Goal: Check status: Check status

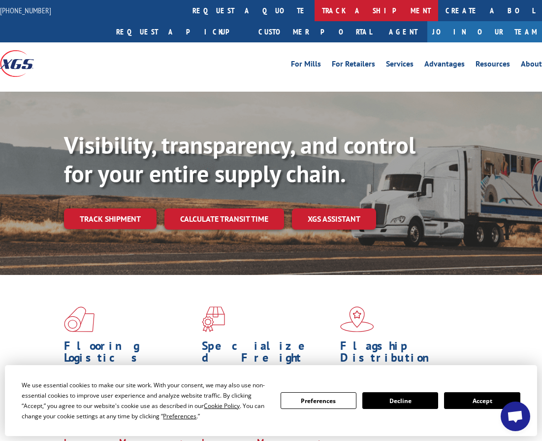
click at [315, 15] on link "track a shipment" at bounding box center [377, 10] width 124 height 21
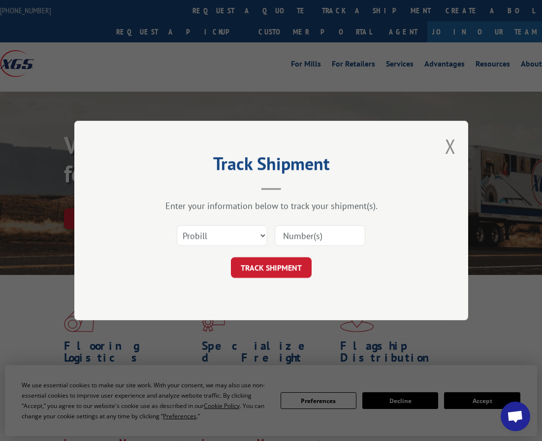
click at [295, 235] on input at bounding box center [320, 235] width 91 height 21
paste input "17207756BOL"
type input "17207756BOL"
click button "TRACK SHIPMENT" at bounding box center [271, 267] width 81 height 21
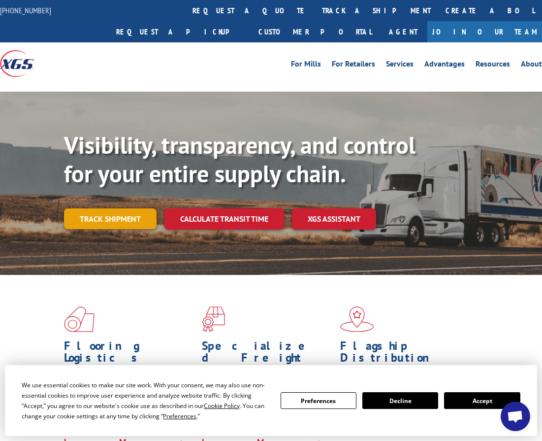
click at [130, 208] on link "Track shipment" at bounding box center [110, 218] width 93 height 21
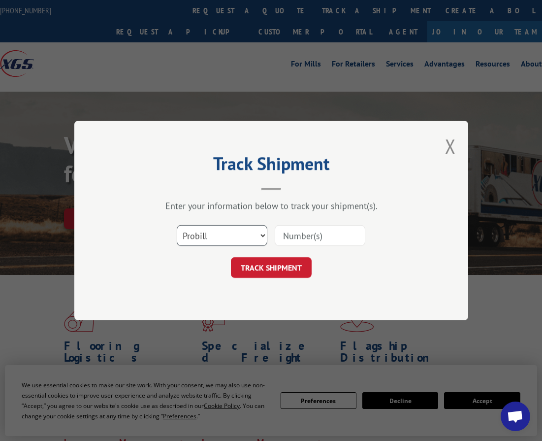
click at [256, 233] on select "Select category... Probill BOL PO" at bounding box center [222, 235] width 91 height 21
select select "bol"
click at [177, 225] on select "Select category... Probill BOL PO" at bounding box center [222, 235] width 91 height 21
click at [294, 235] on input at bounding box center [320, 235] width 91 height 21
paste input "[PHONE_NUMBER]"
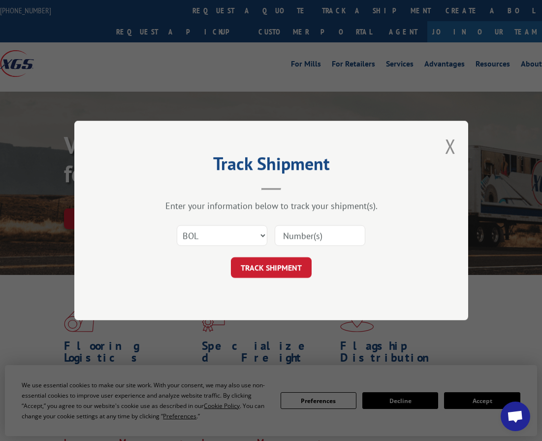
type input "[PHONE_NUMBER]"
click at [289, 270] on button "TRACK SHIPMENT" at bounding box center [271, 267] width 81 height 21
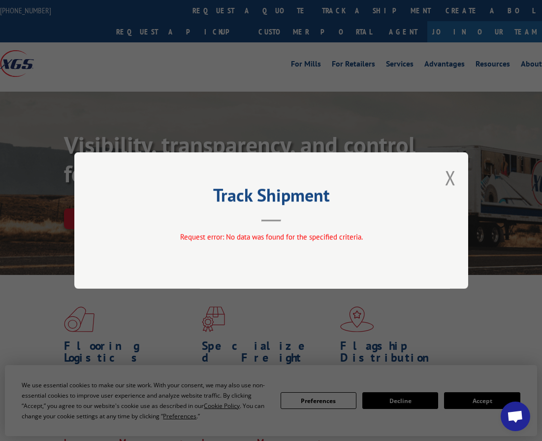
click at [457, 178] on div "Track Shipment Request error: No data was found for the specified criteria." at bounding box center [271, 220] width 394 height 136
click at [448, 178] on button "Close modal" at bounding box center [450, 177] width 11 height 26
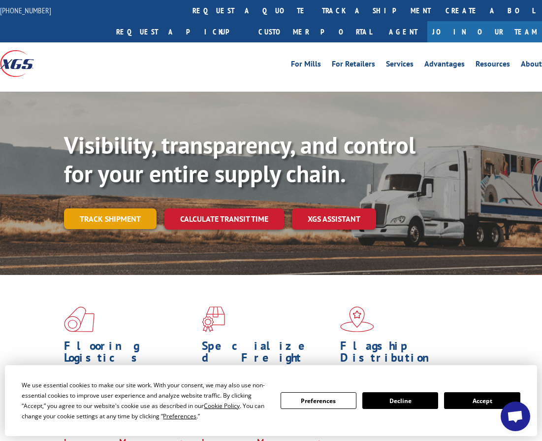
click at [119, 208] on link "Track shipment" at bounding box center [110, 218] width 93 height 21
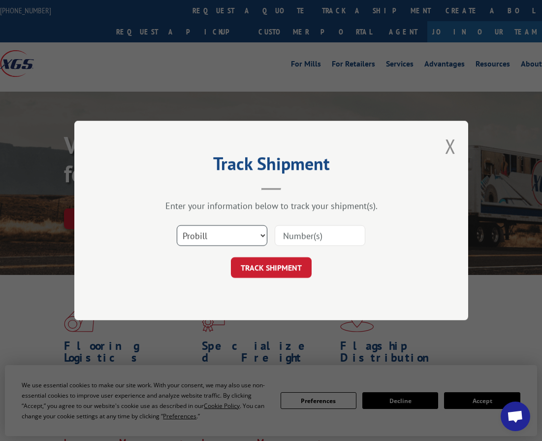
click at [246, 234] on select "Select category... Probill BOL PO" at bounding box center [222, 235] width 91 height 21
select select "bol"
click at [177, 225] on select "Select category... Probill BOL PO" at bounding box center [222, 235] width 91 height 21
click at [298, 233] on input at bounding box center [320, 235] width 91 height 21
paste input "17207756BOL"
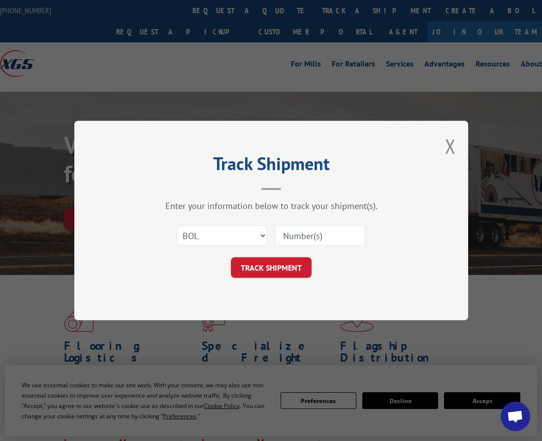
type input "17207756BOL"
click at [285, 268] on button "TRACK SHIPMENT" at bounding box center [271, 267] width 81 height 21
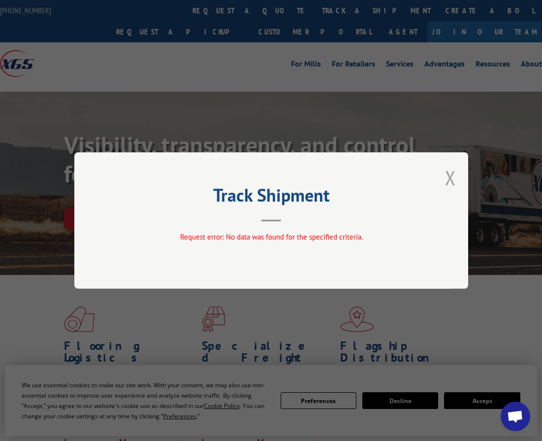
click at [453, 181] on button "Close modal" at bounding box center [450, 177] width 11 height 26
